Goal: Find specific page/section: Find specific page/section

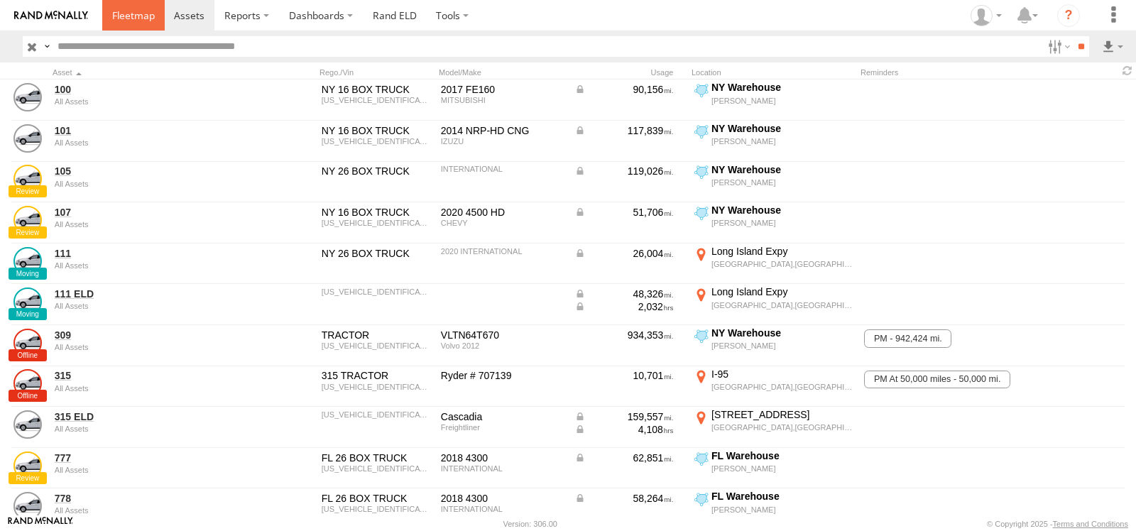
click at [142, 22] on link at bounding box center [133, 15] width 62 height 31
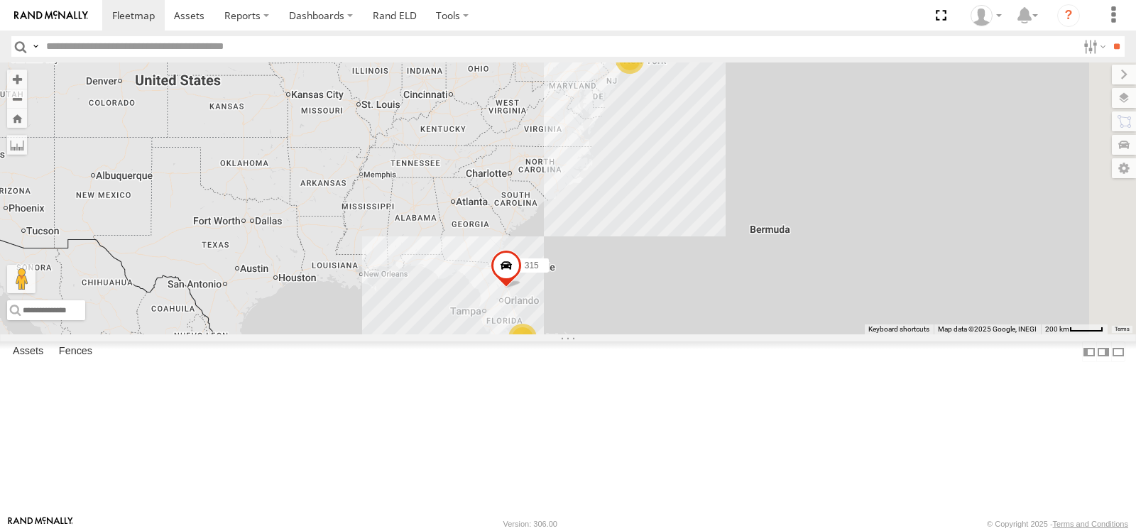
click at [0, 0] on span at bounding box center [0, 0] width 0 height 0
